Goal: Find specific page/section: Find specific page/section

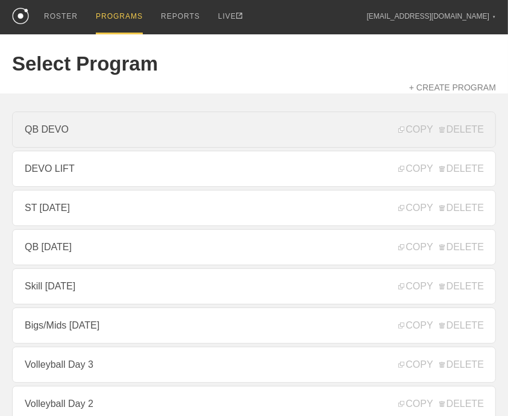
click at [107, 140] on link "QB DEVO" at bounding box center [254, 130] width 484 height 36
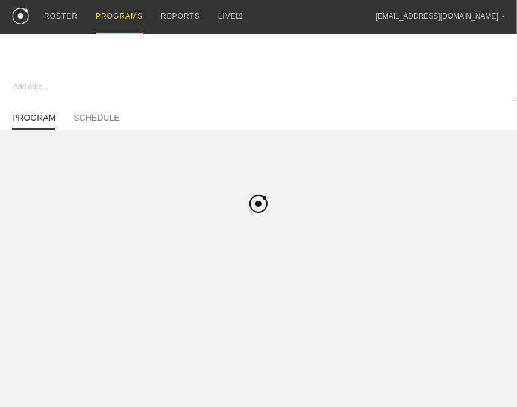
type textarea "x"
type input "QB DEVO"
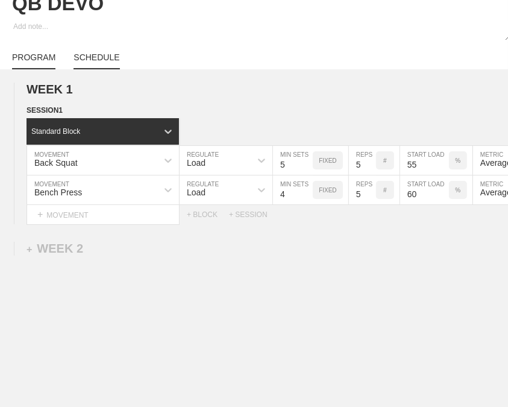
click at [99, 69] on link "SCHEDULE" at bounding box center [97, 60] width 46 height 17
type textarea "x"
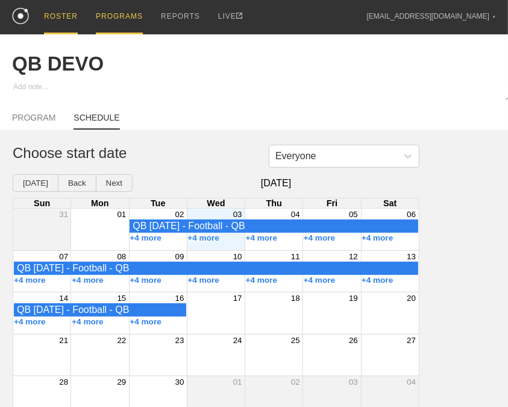
click at [66, 12] on div "ROSTER" at bounding box center [61, 17] width 34 height 34
